Goal: Task Accomplishment & Management: Manage account settings

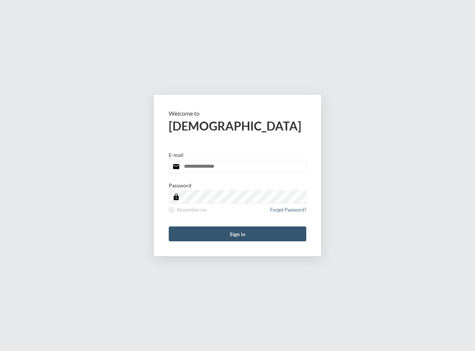
type input "**********"
click at [237, 233] on button "Sign in" at bounding box center [237, 233] width 137 height 15
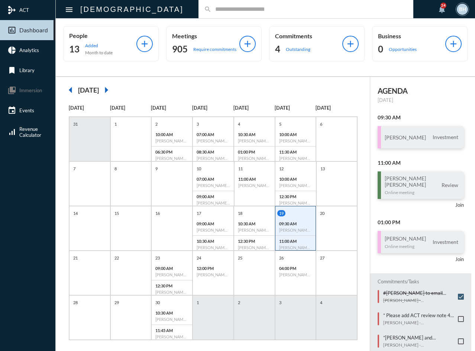
click at [211, 12] on input "text" at bounding box center [309, 9] width 196 height 6
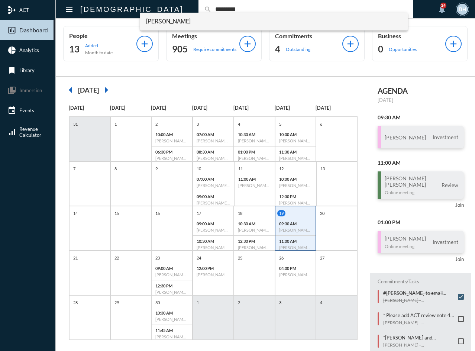
type input "*********"
click at [178, 20] on span "Richard Maguiness" at bounding box center [274, 22] width 256 height 18
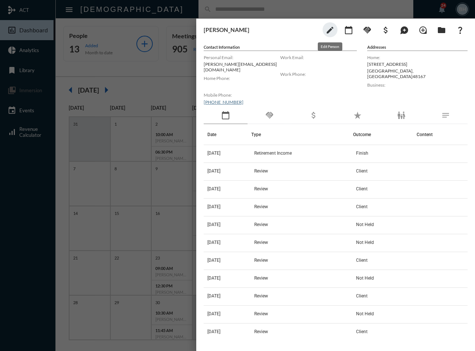
click at [334, 32] on mat-icon "edit" at bounding box center [329, 30] width 9 height 9
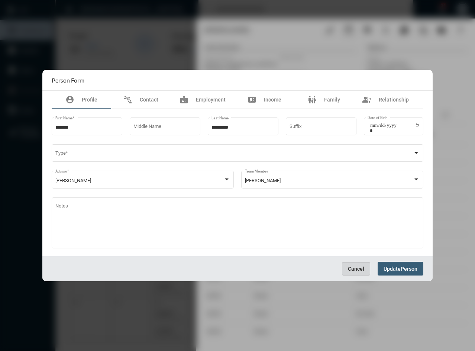
click at [360, 267] on span "Cancel" at bounding box center [356, 269] width 16 height 6
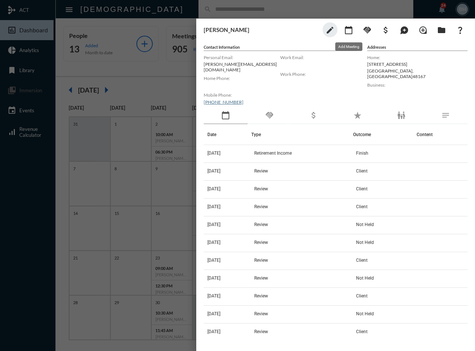
click at [347, 31] on mat-icon "calendar_today" at bounding box center [348, 30] width 9 height 9
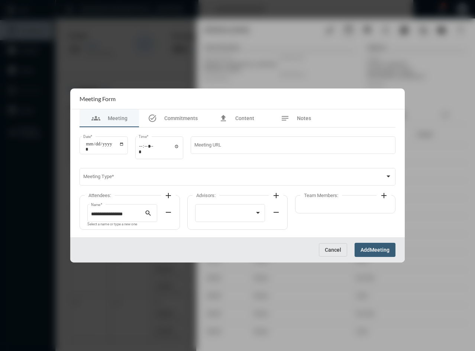
click at [78, 139] on div "**********" at bounding box center [237, 182] width 323 height 110
click at [83, 146] on div "Date *" at bounding box center [103, 144] width 41 height 19
type input "**********"
click at [143, 150] on input "Time *" at bounding box center [159, 148] width 41 height 11
type input "*****"
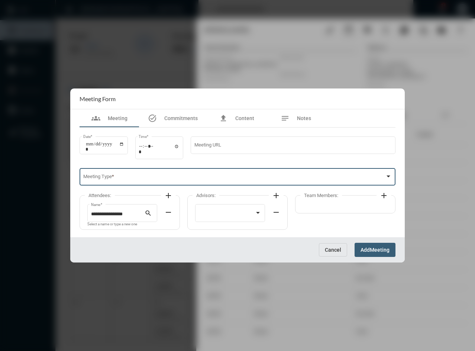
click at [111, 178] on span at bounding box center [234, 178] width 302 height 6
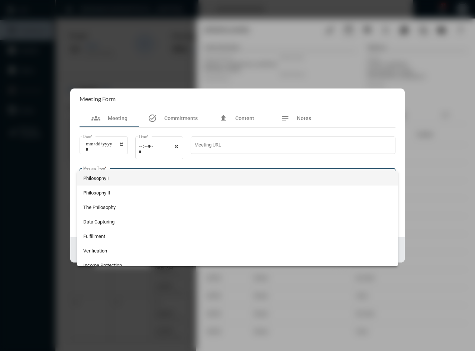
scroll to position [151, 0]
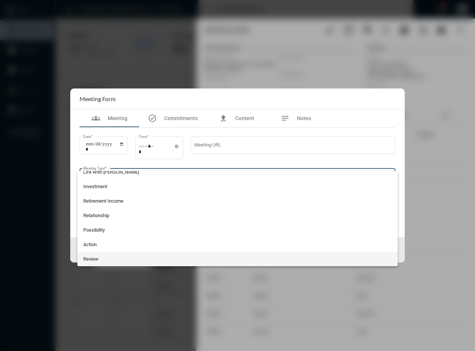
click at [104, 255] on span "Review" at bounding box center [237, 259] width 309 height 14
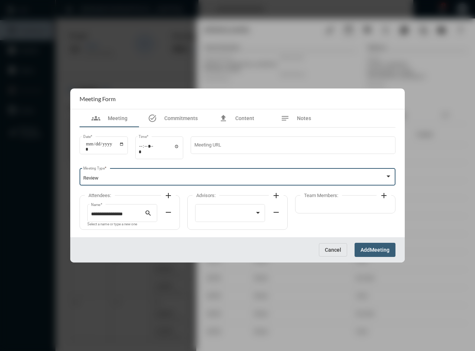
click at [166, 195] on mat-icon "add" at bounding box center [168, 195] width 9 height 9
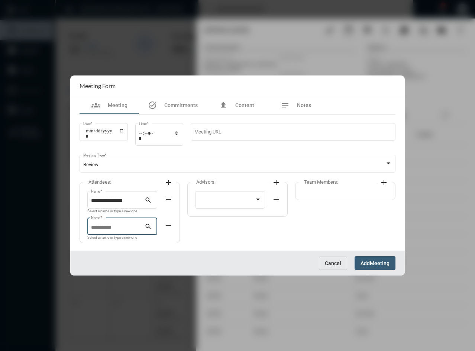
click at [119, 226] on input "Name *" at bounding box center [118, 228] width 54 height 6
type input "**********"
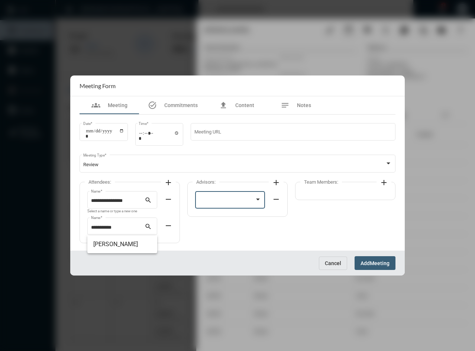
click at [214, 202] on div at bounding box center [227, 201] width 56 height 6
click at [214, 201] on span "[PERSON_NAME]" at bounding box center [230, 201] width 63 height 14
click at [374, 264] on span "Meeting" at bounding box center [380, 263] width 20 height 6
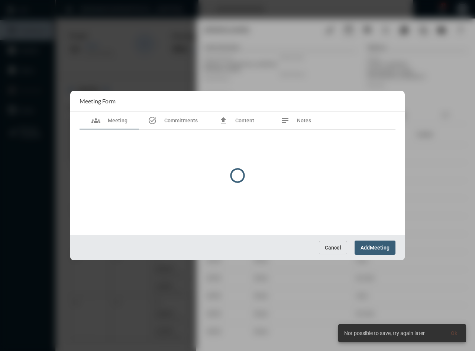
click at [382, 249] on div at bounding box center [237, 175] width 334 height 169
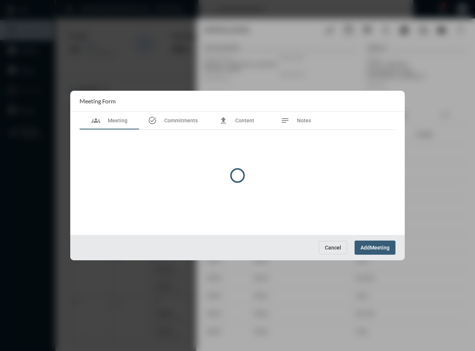
click at [362, 244] on div at bounding box center [237, 175] width 334 height 169
click at [328, 247] on div at bounding box center [237, 175] width 334 height 169
click at [291, 334] on div at bounding box center [237, 175] width 475 height 351
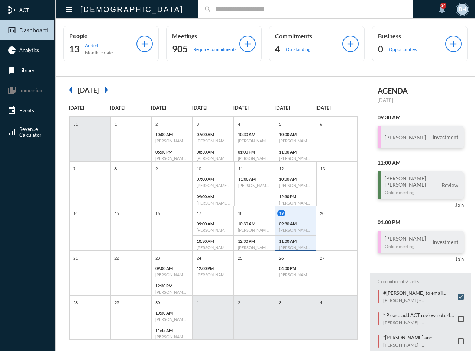
click at [198, 2] on div "search" at bounding box center [305, 9] width 215 height 18
click at [114, 89] on mat-icon "arrow_right" at bounding box center [106, 89] width 15 height 15
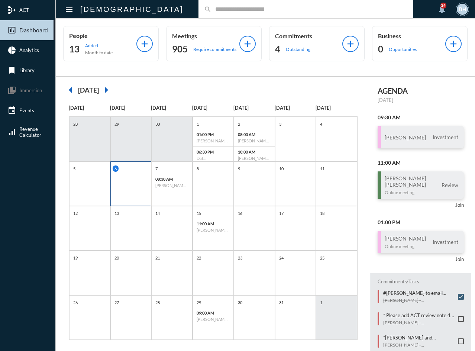
click at [140, 187] on div "6" at bounding box center [130, 183] width 41 height 45
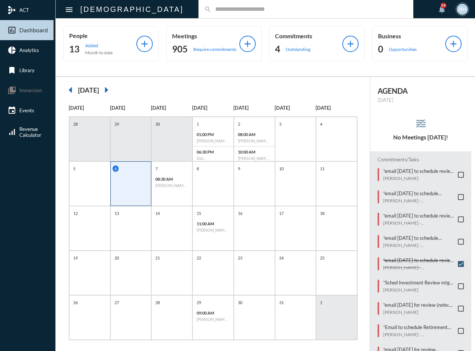
click at [198, 14] on div "search" at bounding box center [305, 9] width 215 height 18
click at [198, 13] on div "search" at bounding box center [305, 9] width 215 height 18
click at [198, 5] on div "search" at bounding box center [305, 9] width 215 height 18
click at [241, 13] on div "search" at bounding box center [305, 9] width 215 height 18
click at [211, 7] on input "text" at bounding box center [309, 9] width 196 height 6
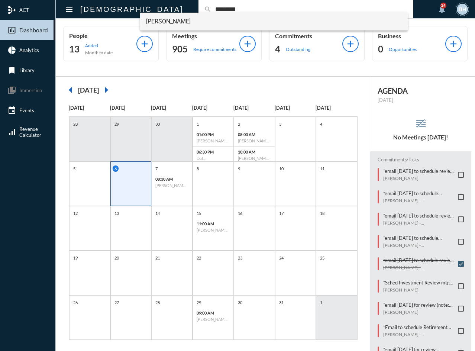
type input "*********"
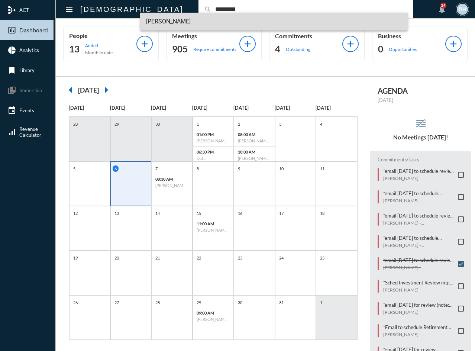
click at [183, 21] on span "[PERSON_NAME]" at bounding box center [274, 22] width 256 height 18
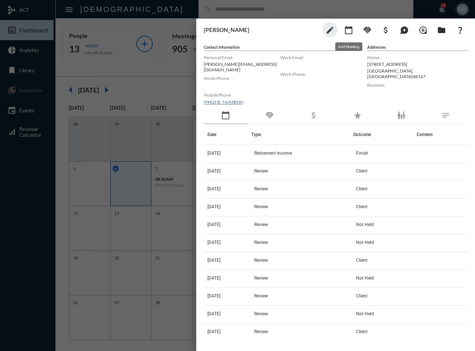
click at [348, 29] on mat-icon "calendar_today" at bounding box center [348, 30] width 9 height 9
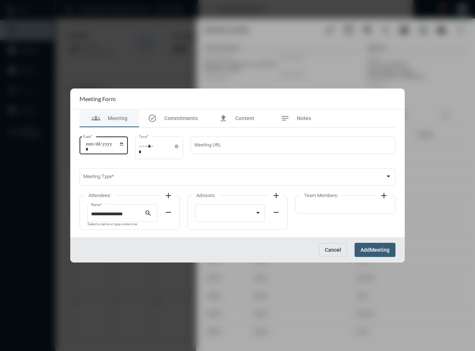
click at [87, 145] on input "Date *" at bounding box center [104, 146] width 39 height 10
type input "**********"
click at [143, 149] on input "Time *" at bounding box center [159, 148] width 41 height 11
type input "*****"
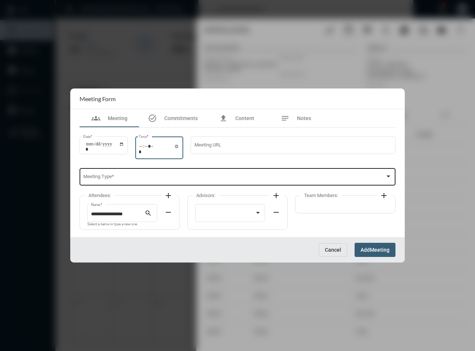
click at [130, 174] on div "Meeting Type *" at bounding box center [237, 176] width 309 height 19
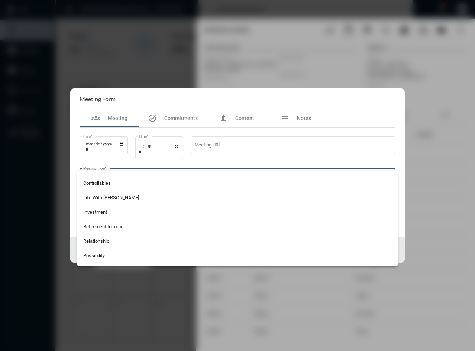
scroll to position [139, 0]
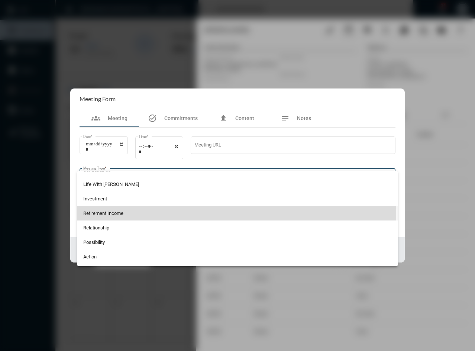
click at [111, 213] on span "Retirement Income" at bounding box center [237, 213] width 309 height 14
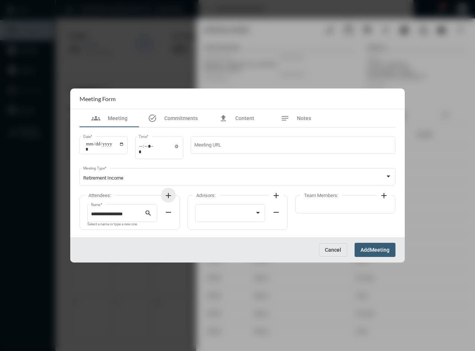
click at [165, 192] on mat-icon "add" at bounding box center [168, 195] width 9 height 9
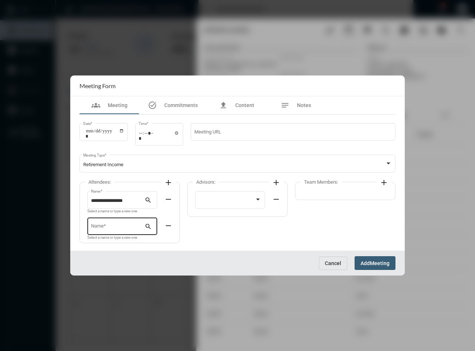
click at [130, 231] on div "Name *" at bounding box center [118, 225] width 54 height 19
click at [104, 247] on span "[PERSON_NAME]" at bounding box center [122, 244] width 58 height 18
type input "**********"
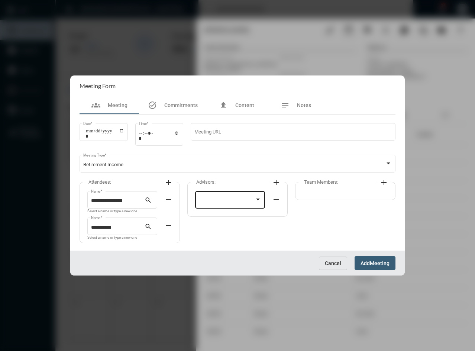
click at [216, 207] on div at bounding box center [230, 198] width 63 height 19
click at [216, 202] on span "[PERSON_NAME]" at bounding box center [230, 201] width 63 height 14
click at [372, 263] on span "Meeting" at bounding box center [380, 263] width 20 height 6
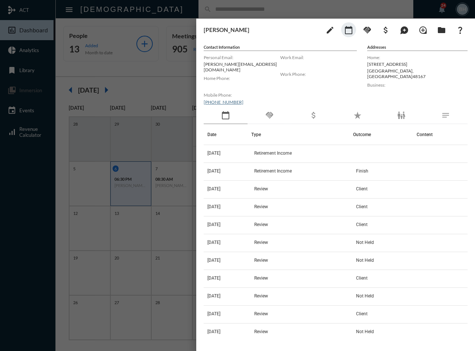
click at [275, 112] on div "handshake" at bounding box center [269, 115] width 44 height 17
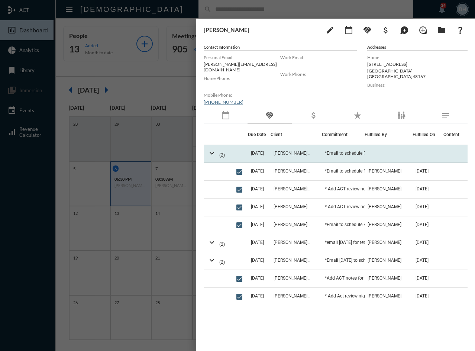
click at [255, 150] on span "[DATE]" at bounding box center [257, 152] width 13 height 5
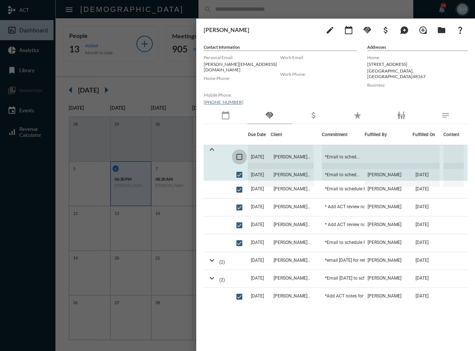
click at [237, 154] on span at bounding box center [239, 157] width 6 height 6
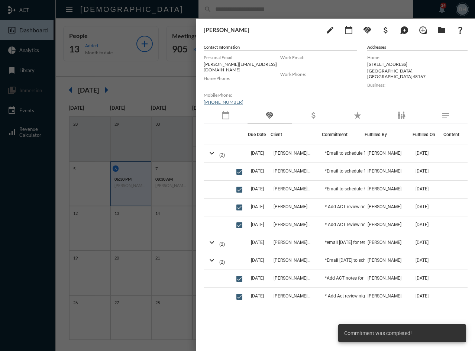
click at [272, 10] on div at bounding box center [237, 175] width 475 height 351
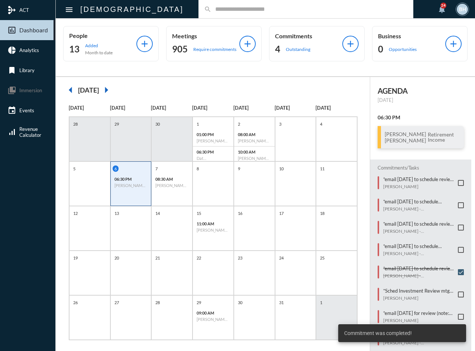
click at [210, 5] on div "search" at bounding box center [305, 9] width 215 height 18
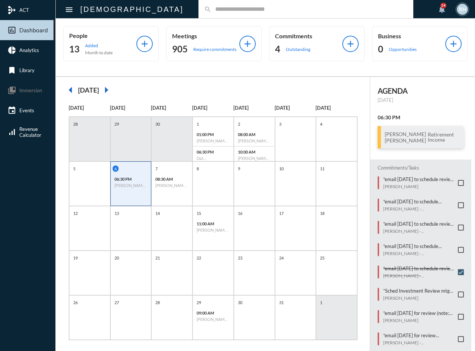
click at [211, 10] on input "text" at bounding box center [309, 9] width 196 height 6
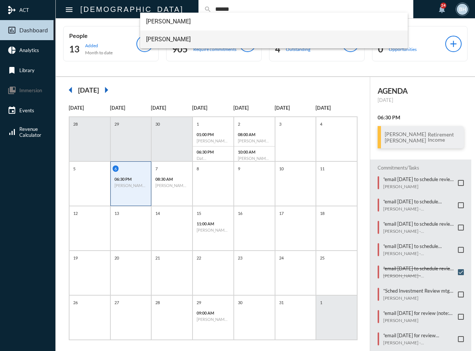
type input "******"
click at [167, 35] on span "[PERSON_NAME]" at bounding box center [274, 39] width 256 height 18
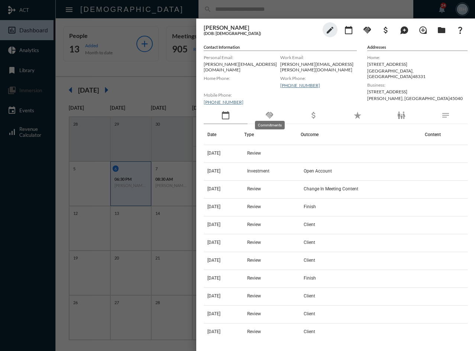
click at [268, 112] on mat-icon "handshake" at bounding box center [269, 115] width 9 height 9
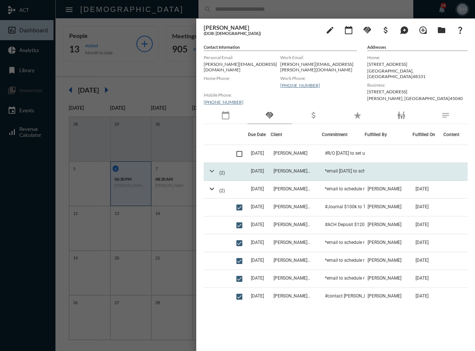
click at [210, 166] on mat-icon "expand_more" at bounding box center [211, 170] width 9 height 9
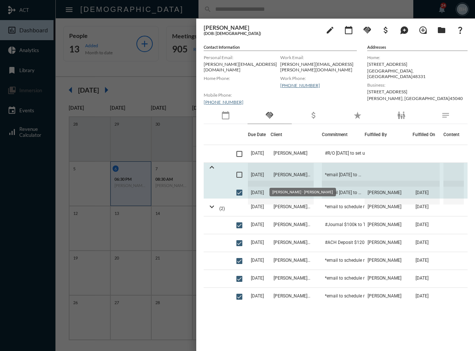
click at [288, 167] on span "[PERSON_NAME] - [PERSON_NAME]" at bounding box center [291, 175] width 43 height 24
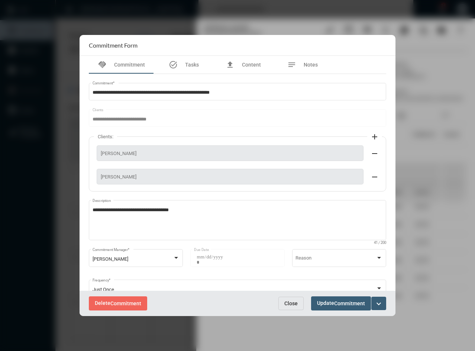
click at [383, 305] on mat-icon "expand_more" at bounding box center [378, 303] width 9 height 9
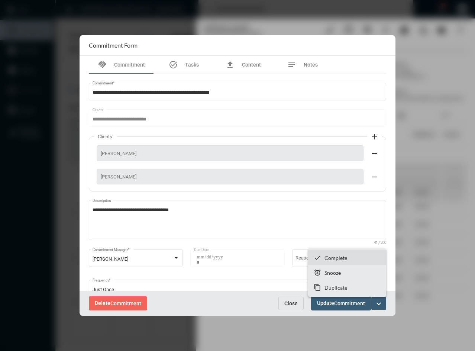
click at [336, 259] on p "Complete" at bounding box center [335, 257] width 23 height 6
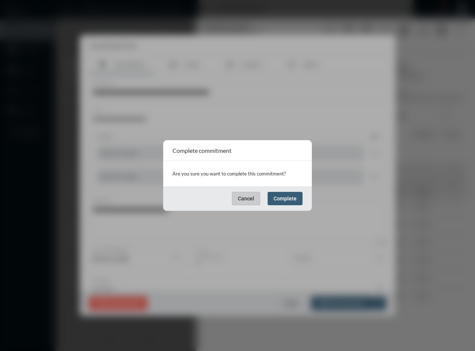
click at [289, 206] on div "Cancel Complete" at bounding box center [237, 198] width 149 height 25
click at [290, 200] on span "Complete" at bounding box center [284, 198] width 23 height 6
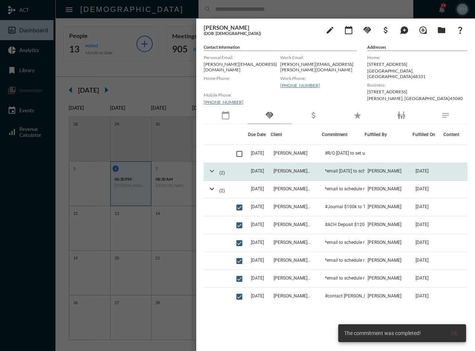
click at [215, 169] on mat-icon "expand_more" at bounding box center [211, 170] width 9 height 9
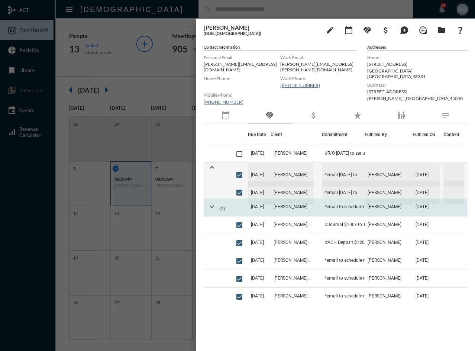
click at [211, 202] on mat-icon "expand_more" at bounding box center [211, 206] width 9 height 9
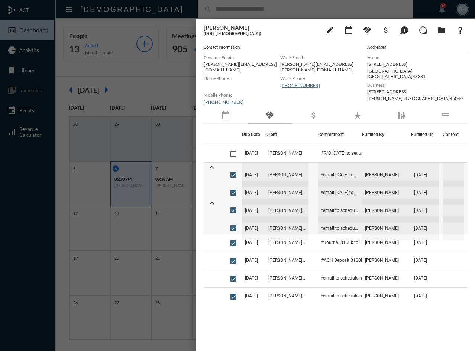
click at [129, 27] on div at bounding box center [237, 175] width 475 height 351
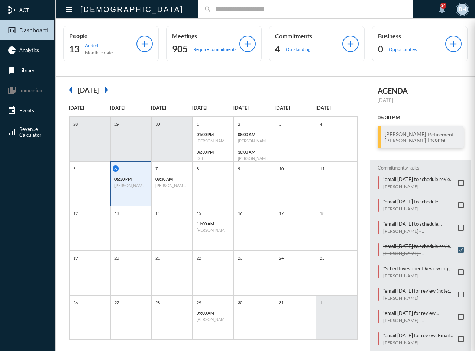
click at [198, 5] on div "search" at bounding box center [305, 9] width 215 height 18
click at [211, 10] on input "text" at bounding box center [309, 9] width 196 height 6
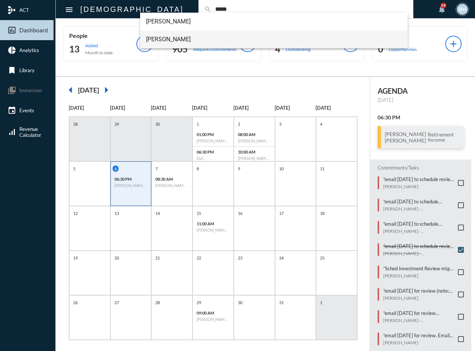
type input "*****"
click at [159, 37] on span "[PERSON_NAME]" at bounding box center [274, 39] width 256 height 18
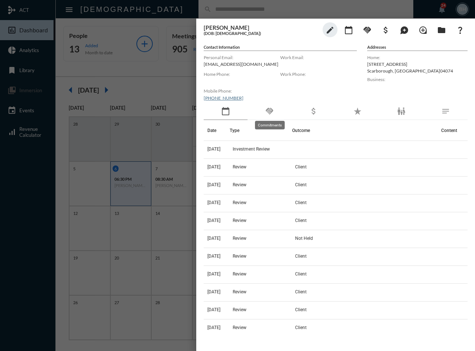
click at [271, 113] on mat-icon "handshake" at bounding box center [269, 111] width 9 height 9
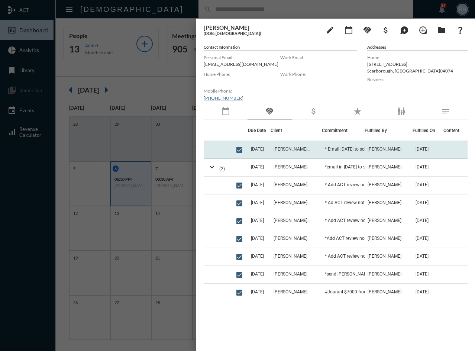
click at [211, 149] on td at bounding box center [219, 150] width 30 height 18
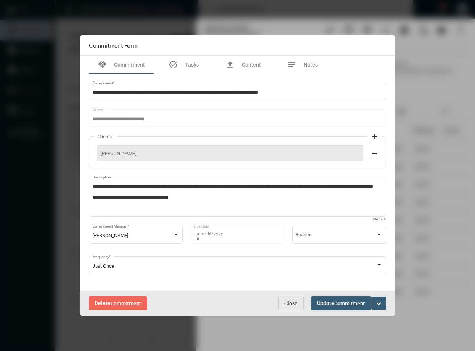
click at [291, 306] on span "Close" at bounding box center [290, 303] width 13 height 6
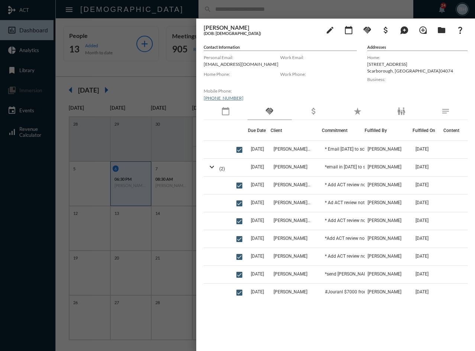
click at [291, 324] on div "Due Date Client Commitment Fulfilled By Fulfilled On Content [DATE] [PERSON_NAM…" at bounding box center [336, 230] width 264 height 220
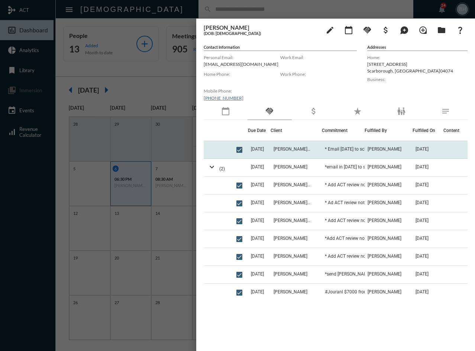
click at [270, 146] on td "[DATE]" at bounding box center [259, 150] width 23 height 18
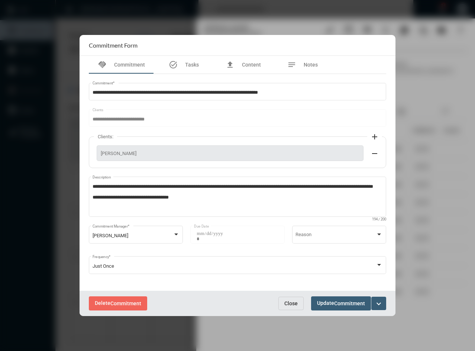
click at [288, 306] on span "Close" at bounding box center [290, 303] width 13 height 6
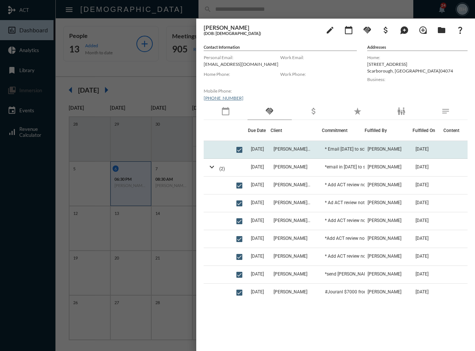
click at [301, 145] on td "[PERSON_NAME] - [PERSON_NAME]" at bounding box center [296, 150] width 52 height 18
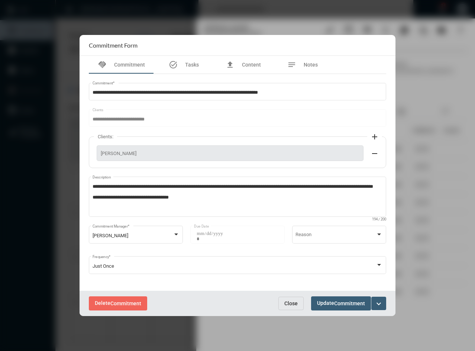
click at [298, 308] on button "Close" at bounding box center [290, 302] width 25 height 13
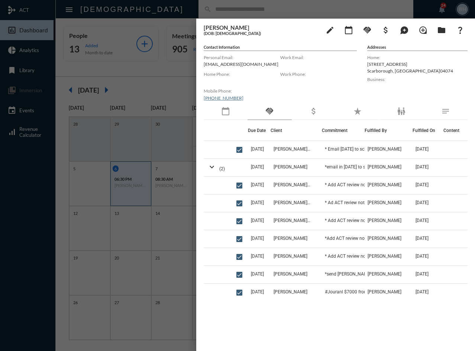
click at [298, 340] on div "[PERSON_NAME] (DOB: [DEMOGRAPHIC_DATA]) edit calendar_today handshake attach_mo…" at bounding box center [335, 183] width 279 height 328
click at [156, 11] on div at bounding box center [237, 175] width 475 height 351
